Goal: Information Seeking & Learning: Understand process/instructions

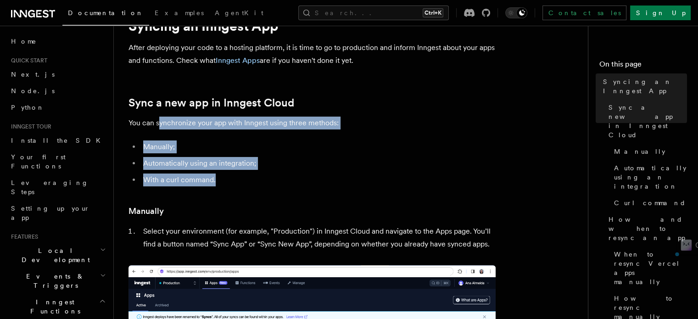
scroll to position [43, 0]
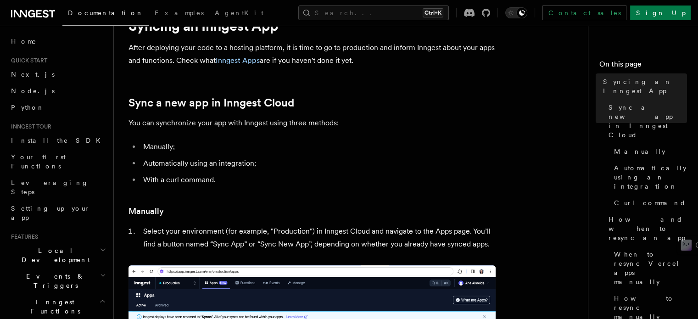
click at [242, 209] on h3 "Manually" at bounding box center [312, 211] width 367 height 13
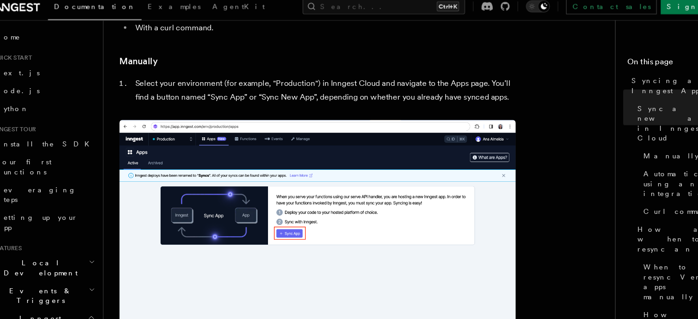
scroll to position [190, 0]
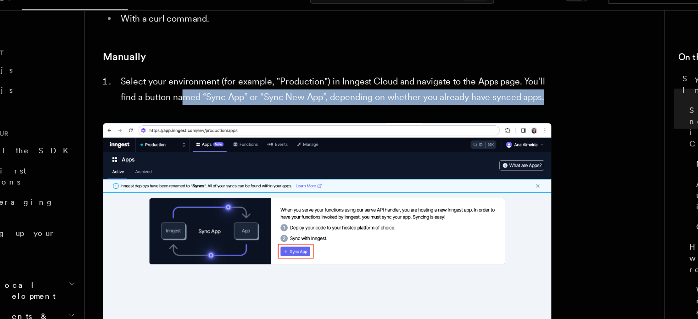
drag, startPoint x: 196, startPoint y: 94, endPoint x: 309, endPoint y: 107, distance: 114.1
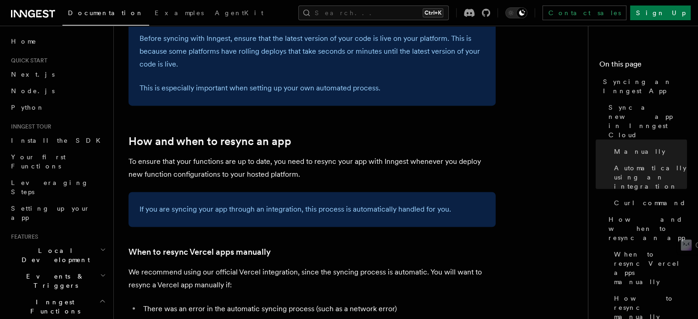
scroll to position [1517, 0]
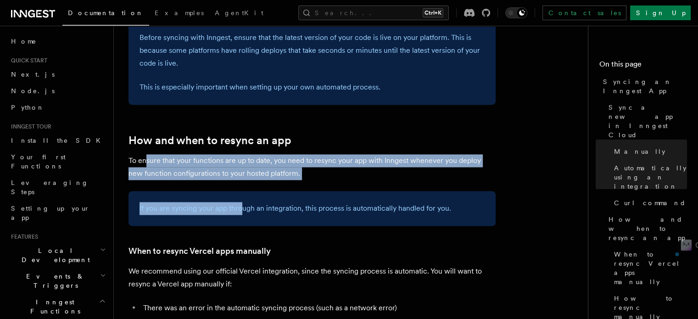
drag, startPoint x: 147, startPoint y: 133, endPoint x: 243, endPoint y: 190, distance: 111.6
click at [243, 190] on article "Platform Deployment Syncing an Inngest App After deploying your code to a hosti…" at bounding box center [355, 37] width 452 height 3026
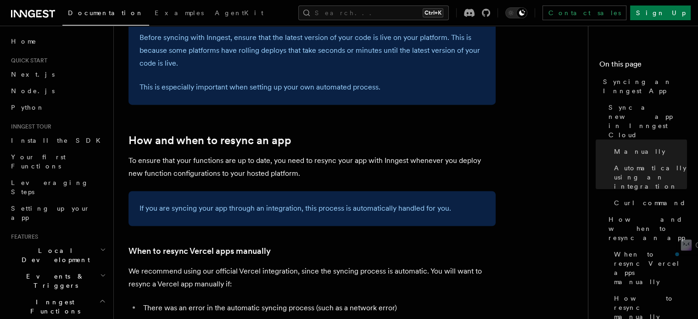
click at [274, 244] on h3 "When to resync Vercel apps manually" at bounding box center [312, 250] width 367 height 13
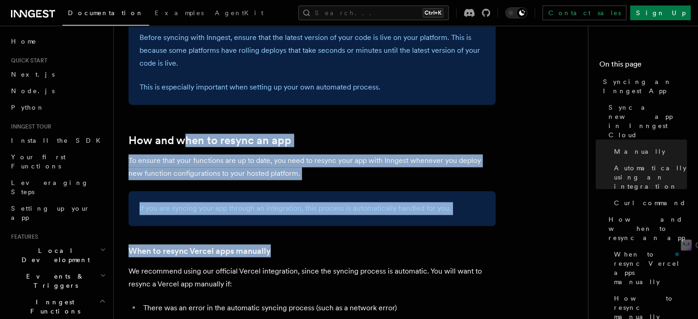
drag, startPoint x: 274, startPoint y: 232, endPoint x: 186, endPoint y: 100, distance: 159.1
click at [186, 100] on article "Platform Deployment Syncing an Inngest App After deploying your code to a hosti…" at bounding box center [355, 37] width 452 height 3026
click at [261, 207] on article "Platform Deployment Syncing an Inngest App After deploying your code to a hosti…" at bounding box center [355, 37] width 452 height 3026
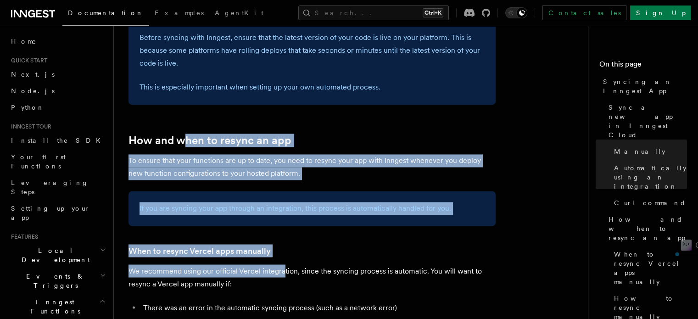
drag, startPoint x: 283, startPoint y: 239, endPoint x: 186, endPoint y: 105, distance: 166.0
click at [186, 105] on article "Platform Deployment Syncing an Inngest App After deploying your code to a hosti…" at bounding box center [355, 37] width 452 height 3026
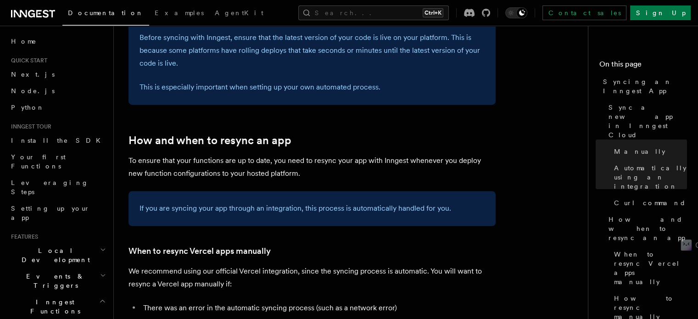
click at [297, 264] on p "We recommend using our official Vercel integration, since the syncing process i…" at bounding box center [312, 277] width 367 height 26
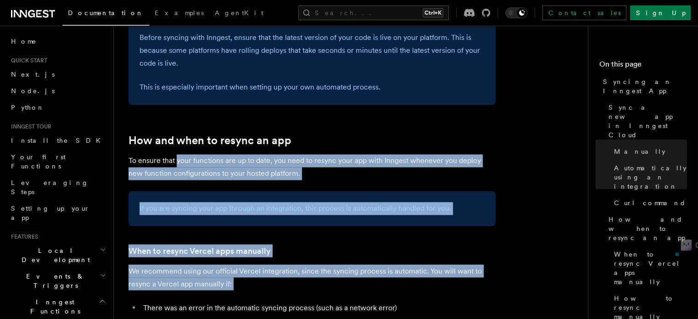
drag, startPoint x: 297, startPoint y: 264, endPoint x: 182, endPoint y: 139, distance: 170.2
click at [182, 139] on article "Platform Deployment Syncing an Inngest App After deploying your code to a hosti…" at bounding box center [355, 37] width 452 height 3026
click at [281, 264] on p "We recommend using our official Vercel integration, since the syncing process i…" at bounding box center [312, 277] width 367 height 26
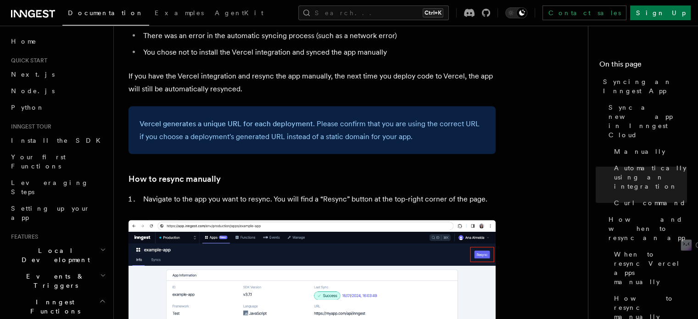
scroll to position [1844, 0]
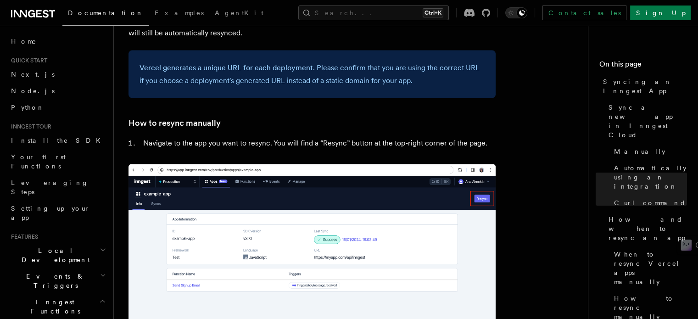
click at [228, 137] on li "Navigate to the app you want to resync. You will find a “Resync” button at the …" at bounding box center [317, 143] width 355 height 13
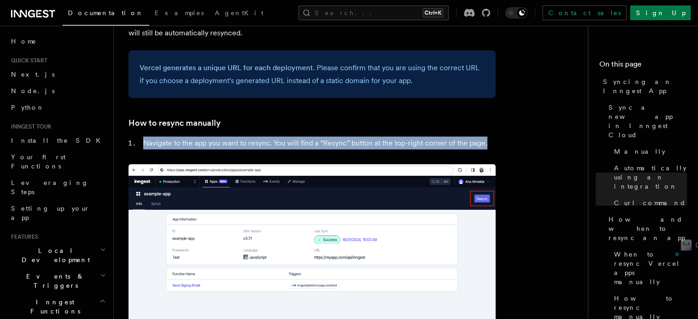
click at [228, 137] on li "Navigate to the app you want to resync. You will find a “Resync” button at the …" at bounding box center [317, 143] width 355 height 13
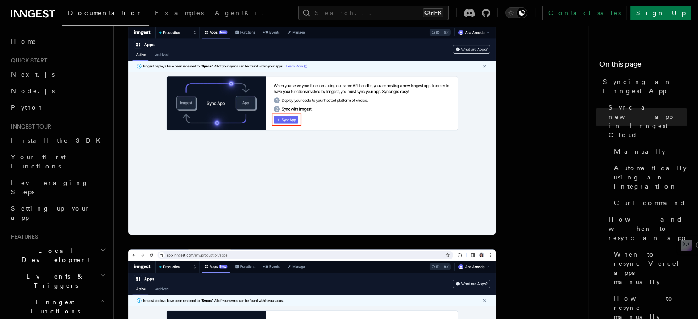
scroll to position [0, 0]
